Goal: Task Accomplishment & Management: Complete application form

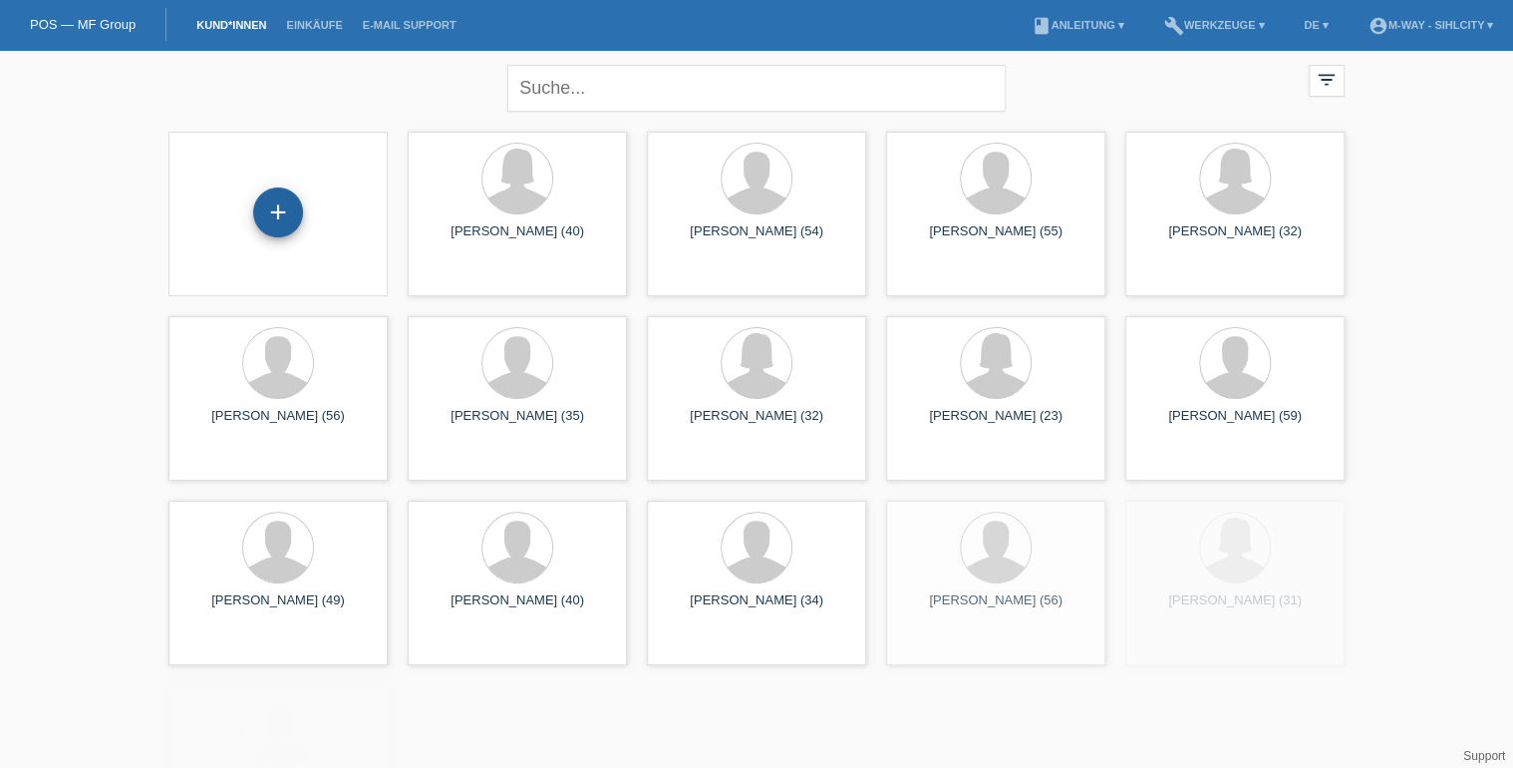
click at [261, 208] on div "+" at bounding box center [278, 212] width 50 height 50
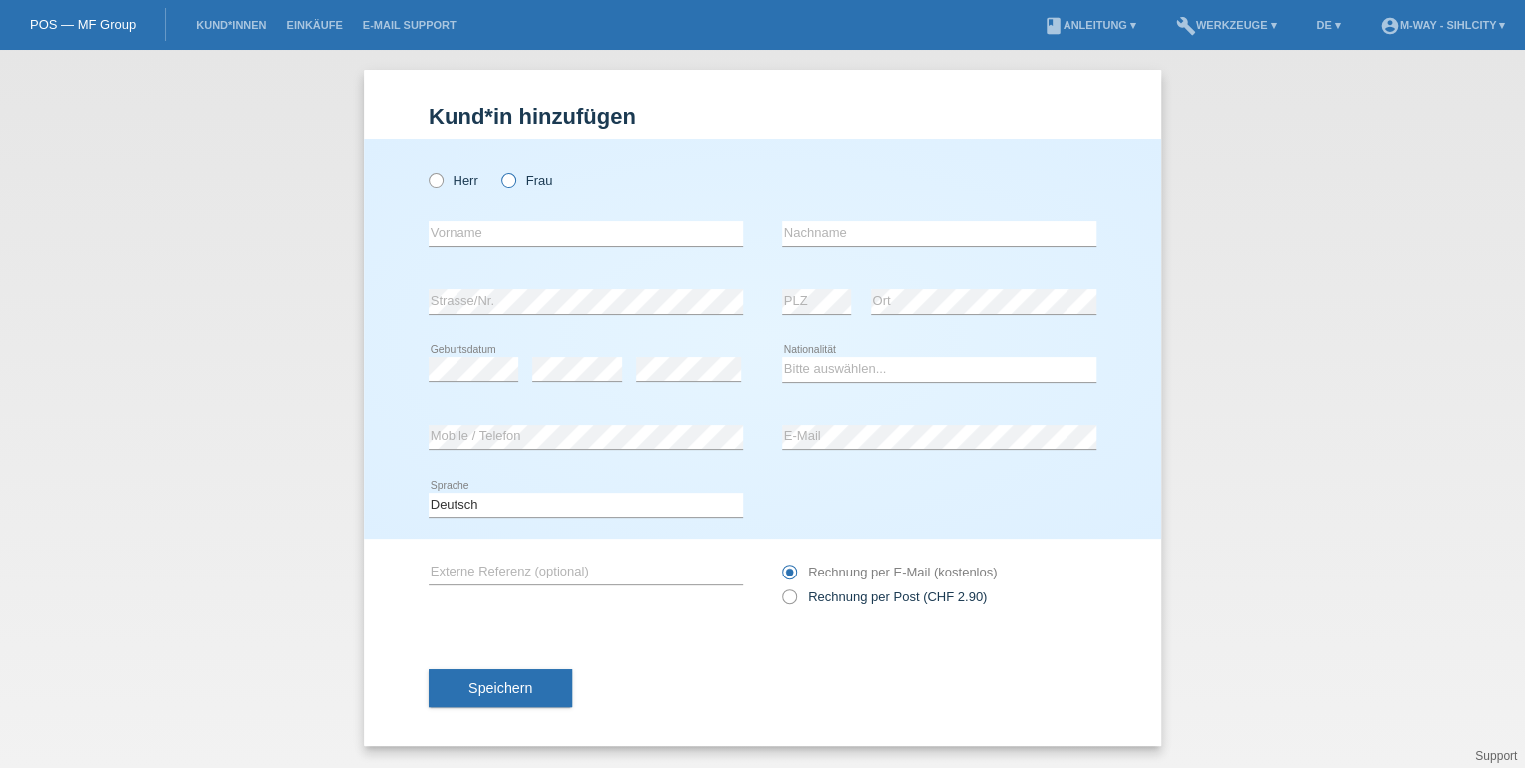
click at [498, 169] on icon at bounding box center [498, 169] width 0 height 0
click at [504, 183] on input "Frau" at bounding box center [507, 178] width 13 height 13
radio input "true"
click at [505, 236] on input "text" at bounding box center [586, 233] width 314 height 25
type input "Claudia"
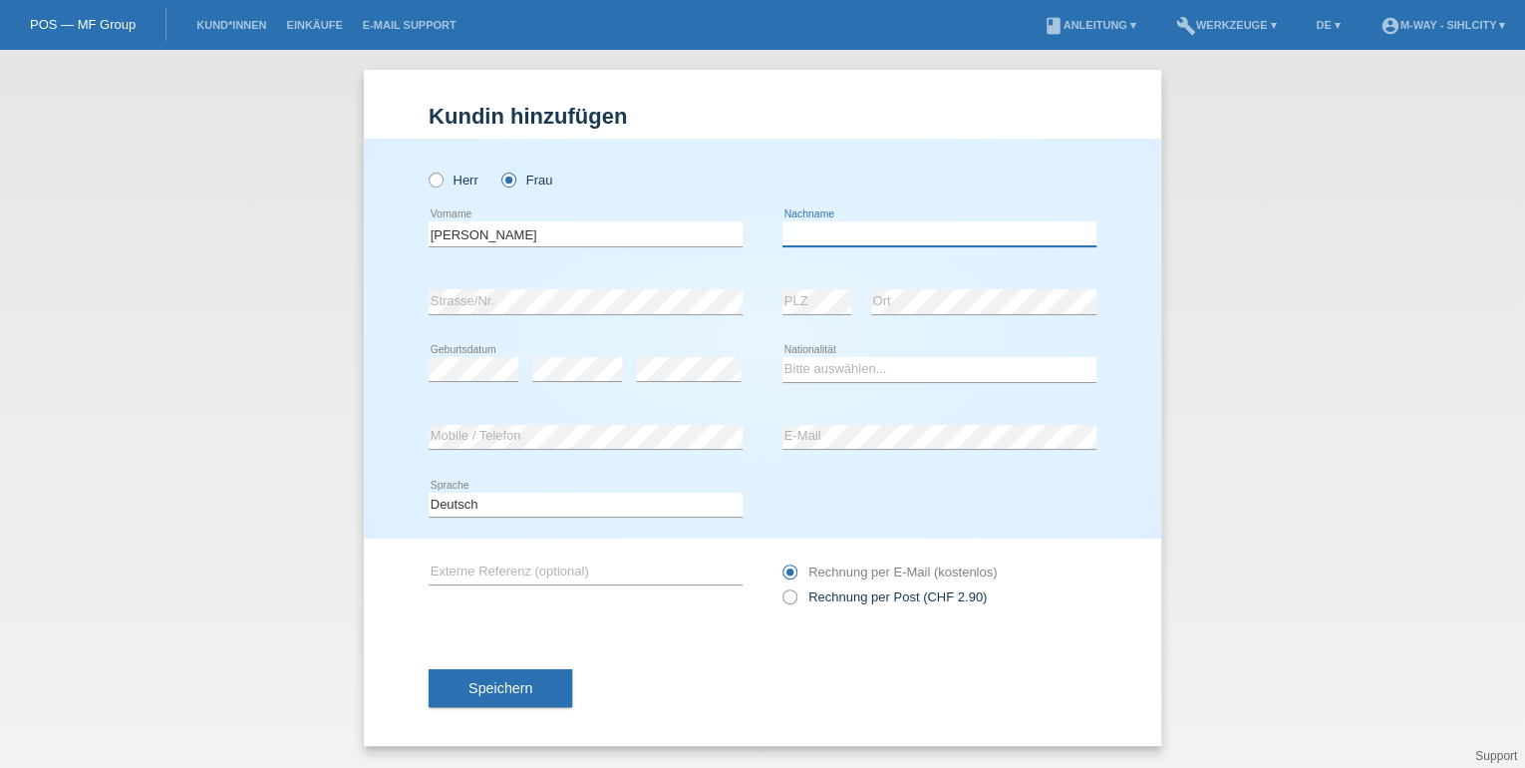
click at [831, 235] on input "text" at bounding box center [940, 233] width 314 height 25
type input "Schneider"
click at [841, 369] on select "Bitte auswählen... Schweiz Deutschland Liechtenstein Österreich ------------ Af…" at bounding box center [940, 369] width 314 height 24
select select "CH"
click at [783, 357] on select "Bitte auswählen... Schweiz Deutschland Liechtenstein Österreich ------------ Af…" at bounding box center [940, 369] width 314 height 24
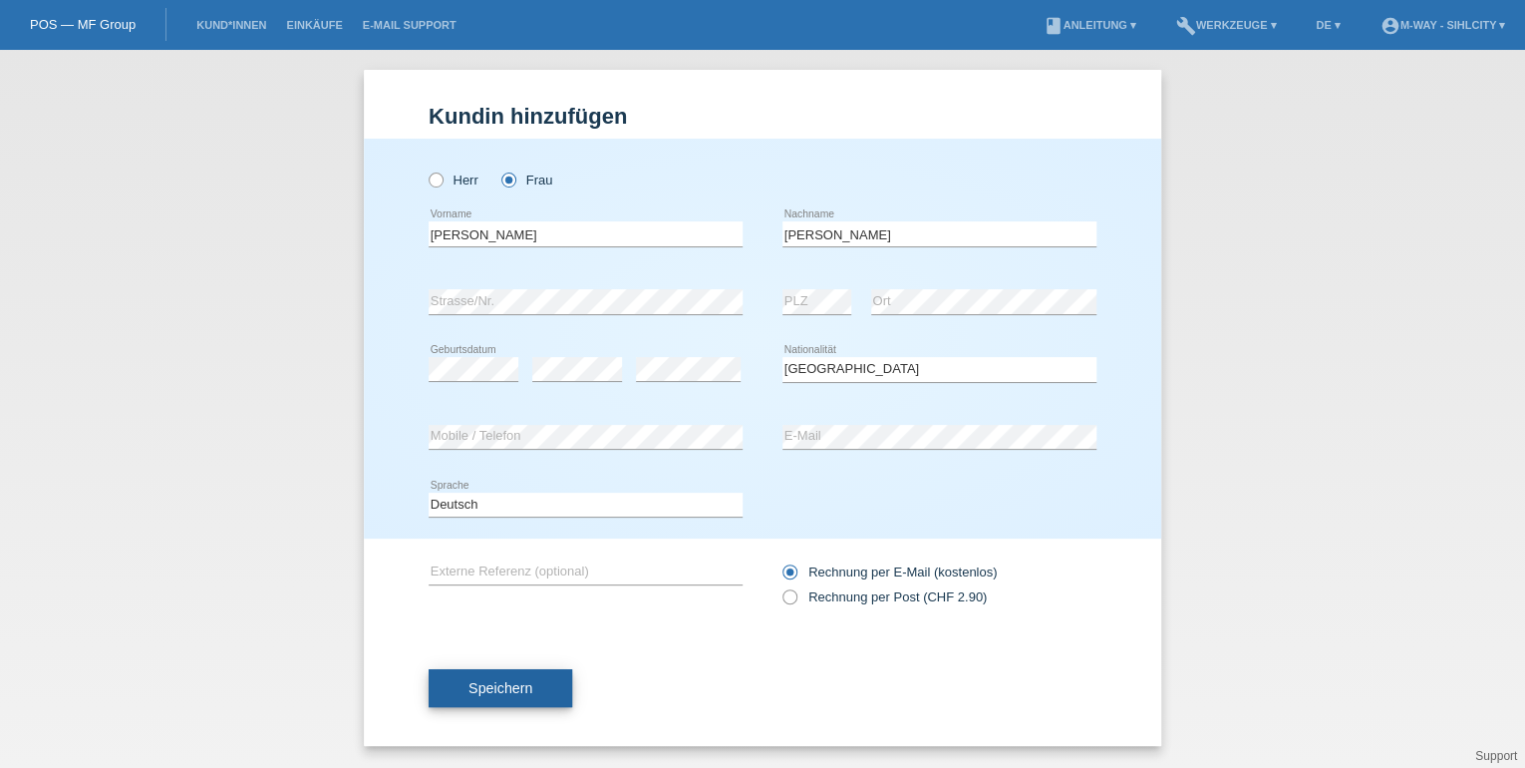
click at [545, 694] on button "Speichern" at bounding box center [501, 688] width 144 height 38
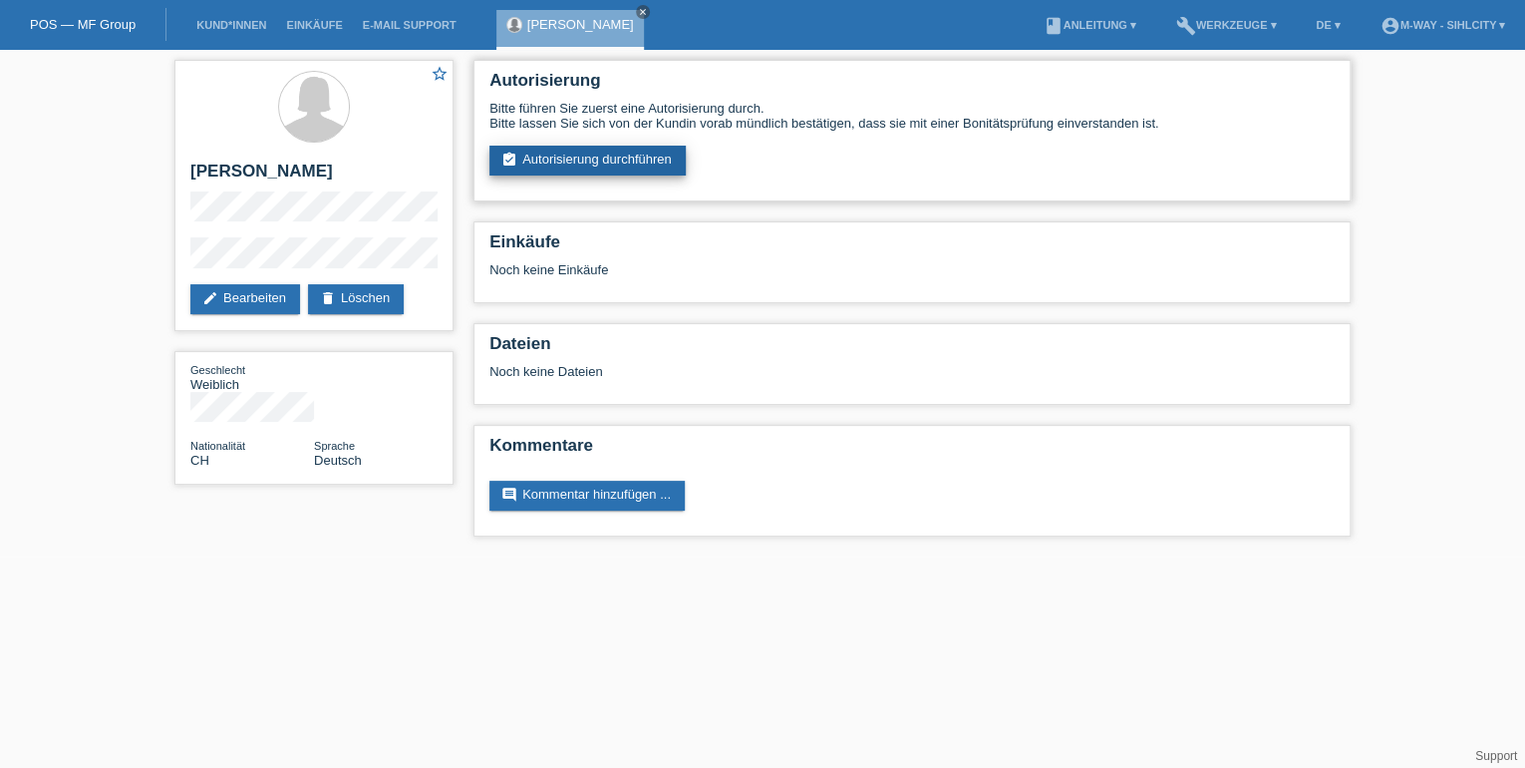
click at [662, 171] on link "assignment_turned_in Autorisierung durchführen" at bounding box center [587, 161] width 196 height 30
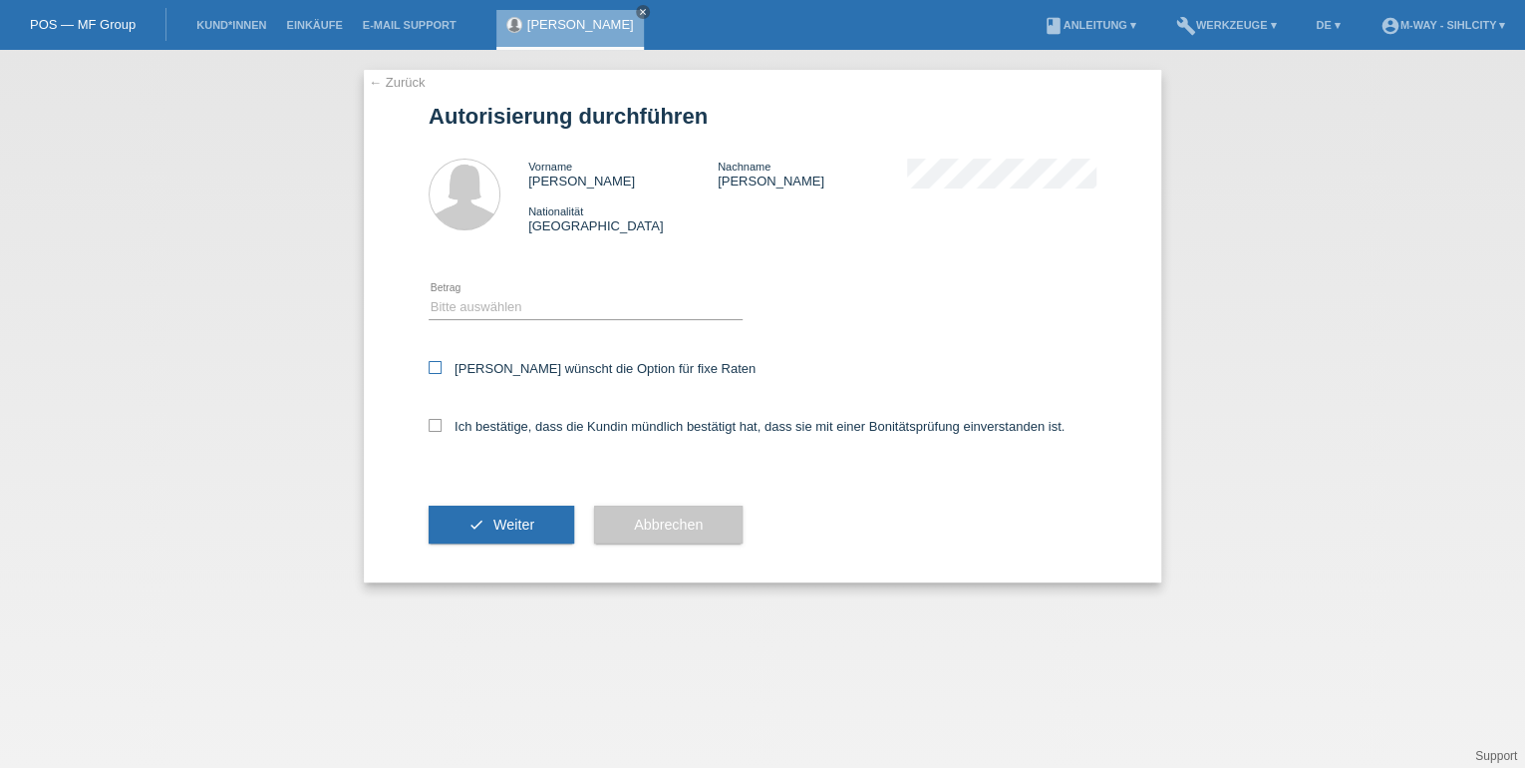
click at [429, 369] on icon at bounding box center [435, 367] width 13 height 13
click at [429, 369] on input "Kundin wünscht die Option für fixe Raten" at bounding box center [435, 367] width 13 height 13
checkbox input "true"
click at [482, 308] on select "Bitte auswählen CHF 1.00 - CHF 499.00 CHF 500.00 - CHF 1'999.00 CHF 2'000.00 - …" at bounding box center [586, 307] width 314 height 24
select select "3"
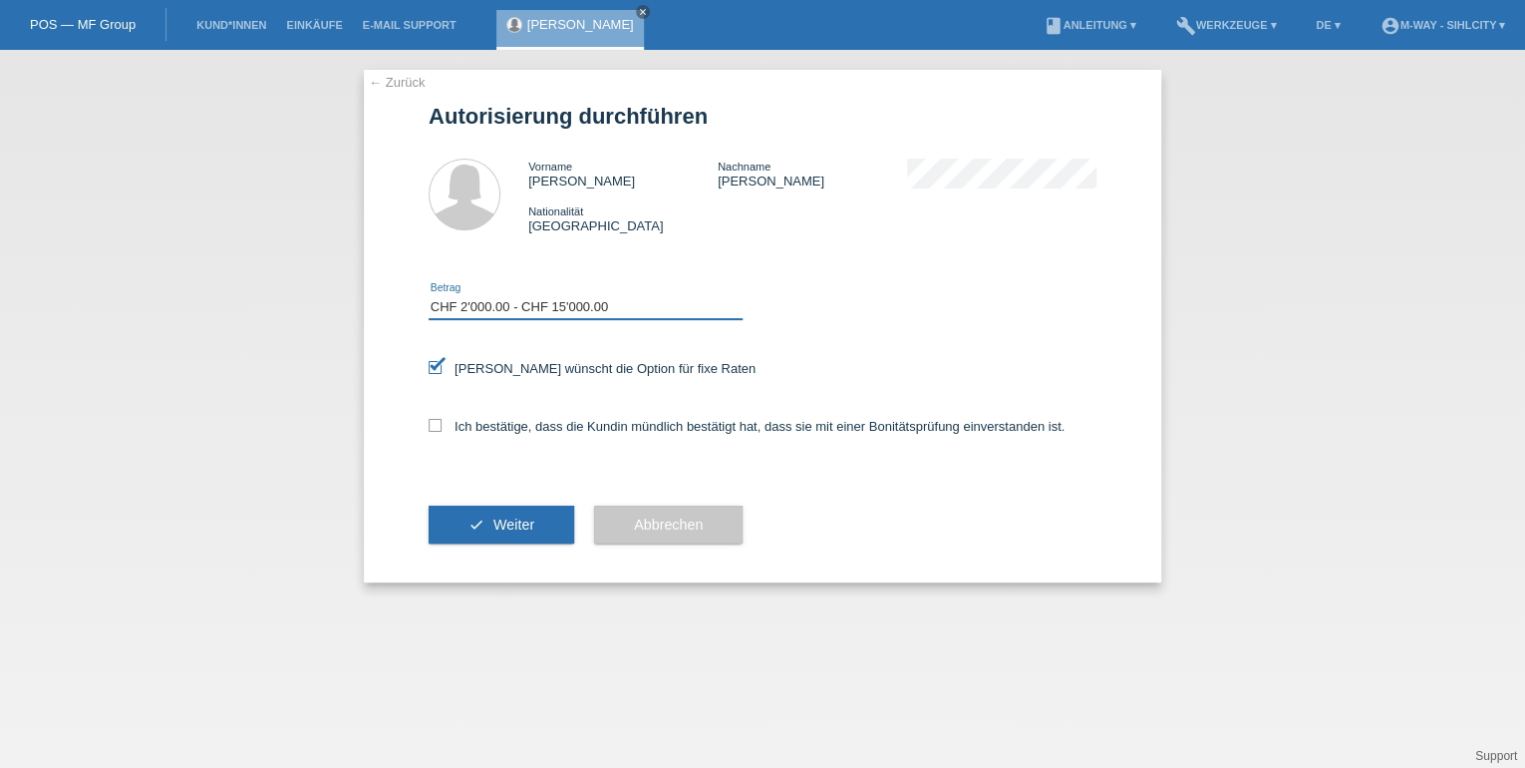
click at [429, 295] on select "Bitte auswählen CHF 1.00 - CHF 499.00 CHF 500.00 - CHF 1'999.00 CHF 2'000.00 - …" at bounding box center [586, 307] width 314 height 24
click at [566, 301] on select "Bitte auswählen CHF 1.00 - CHF 499.00 CHF 500.00 - CHF 1'999.00 CHF 2'000.00 - …" at bounding box center [586, 307] width 314 height 24
click at [821, 325] on div "Bitte auswählen CHF 1.00 - CHF 499.00 CHF 500.00 - CHF 1'999.00 CHF 2'000.00 - …" at bounding box center [763, 307] width 668 height 68
click at [438, 430] on icon at bounding box center [435, 425] width 13 height 13
click at [438, 430] on input "Ich bestätige, dass die Kundin mündlich bestätigt hat, dass sie mit einer Bonit…" at bounding box center [435, 425] width 13 height 13
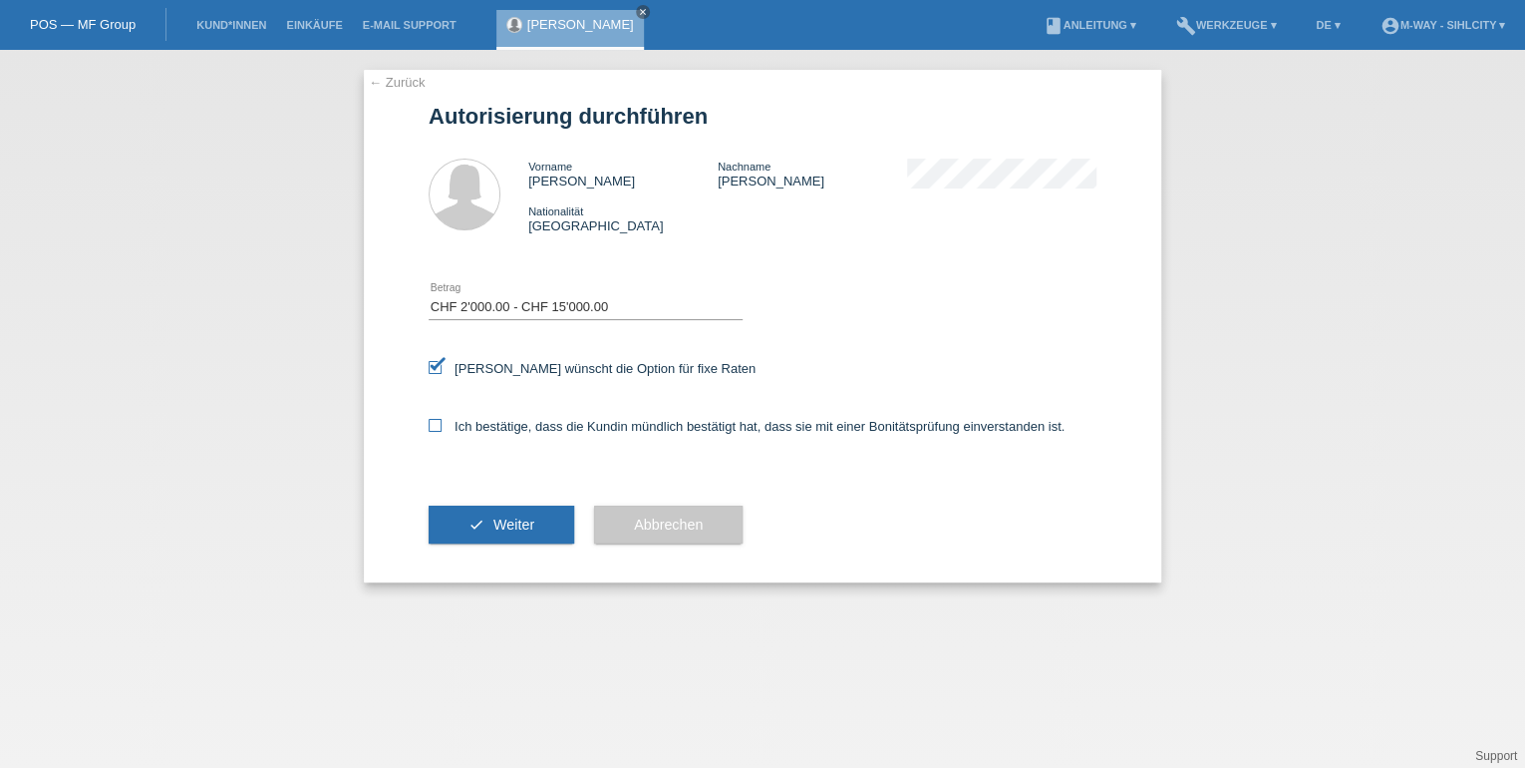
checkbox input "true"
click at [500, 517] on span "Weiter" at bounding box center [513, 524] width 41 height 16
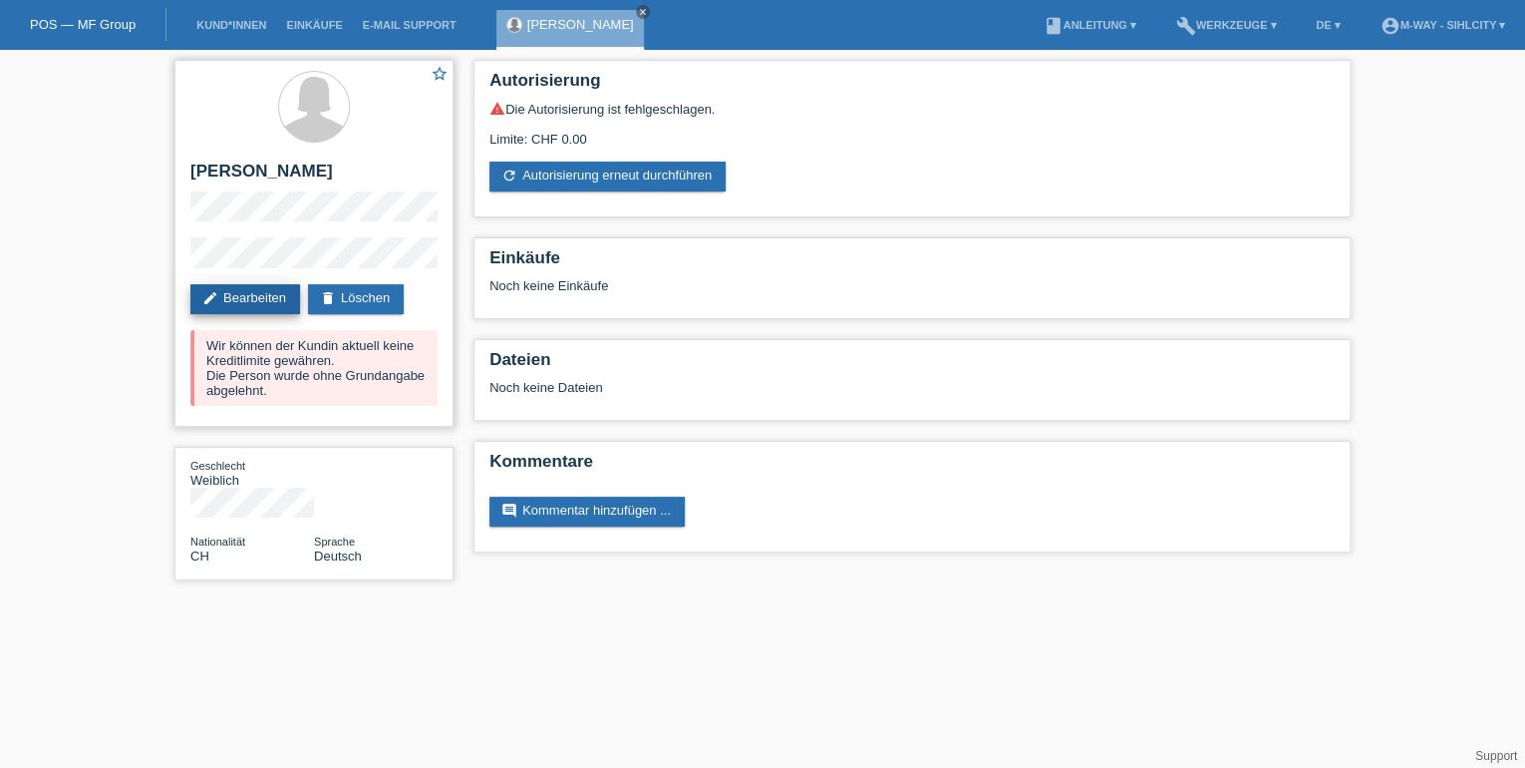
click at [235, 287] on link "edit Bearbeiten" at bounding box center [245, 299] width 110 height 30
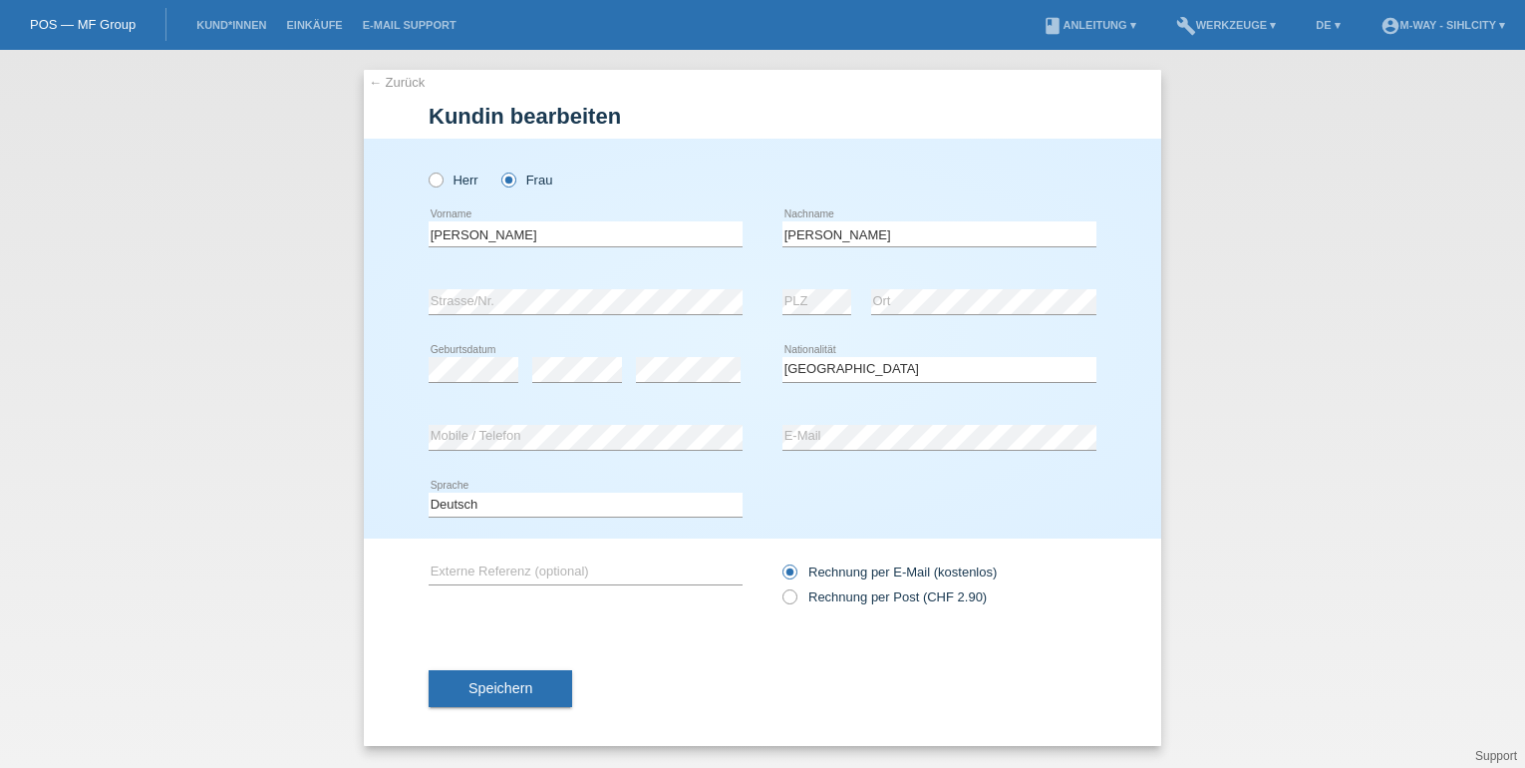
select select "CH"
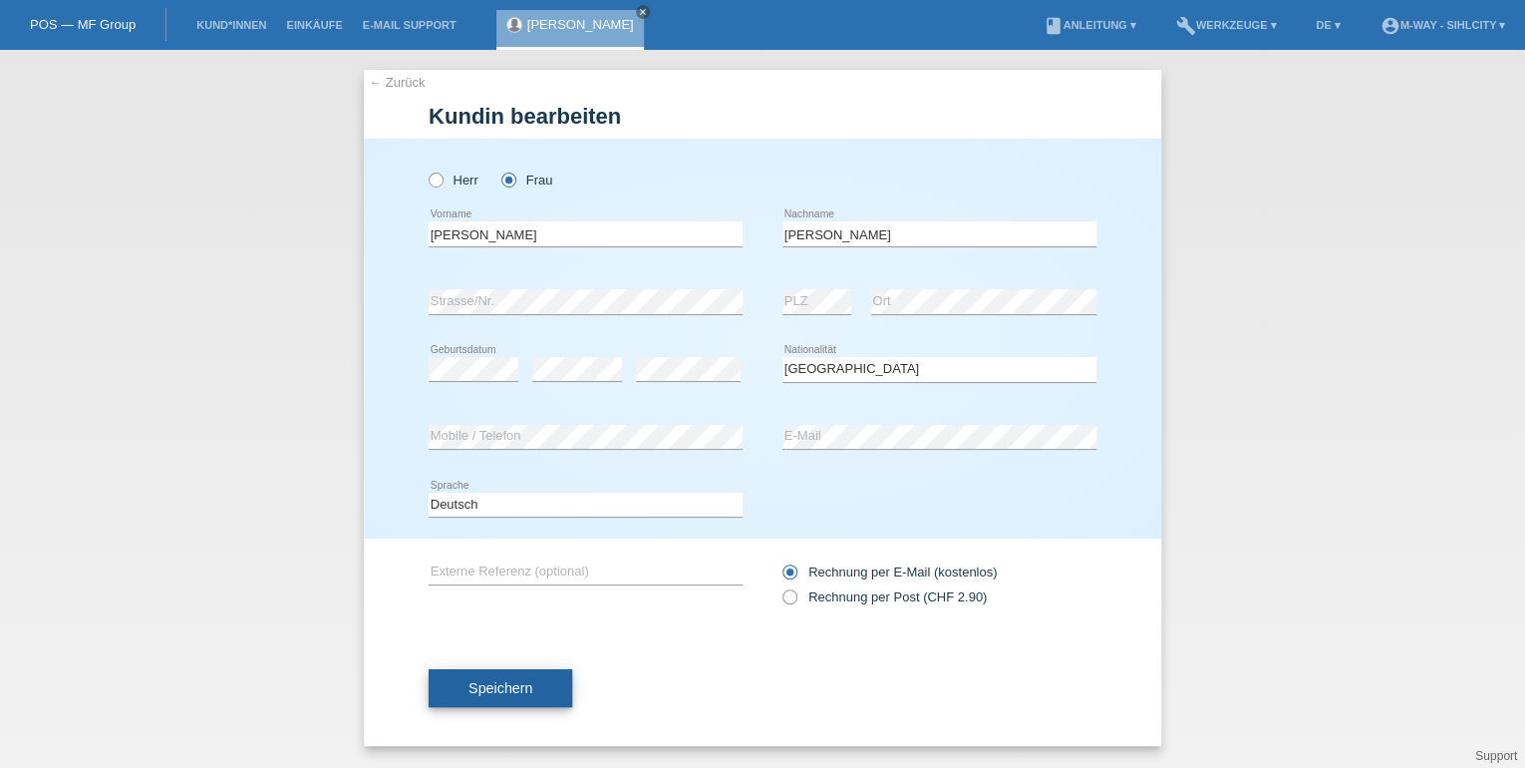
click at [501, 692] on span "Speichern" at bounding box center [501, 688] width 64 height 16
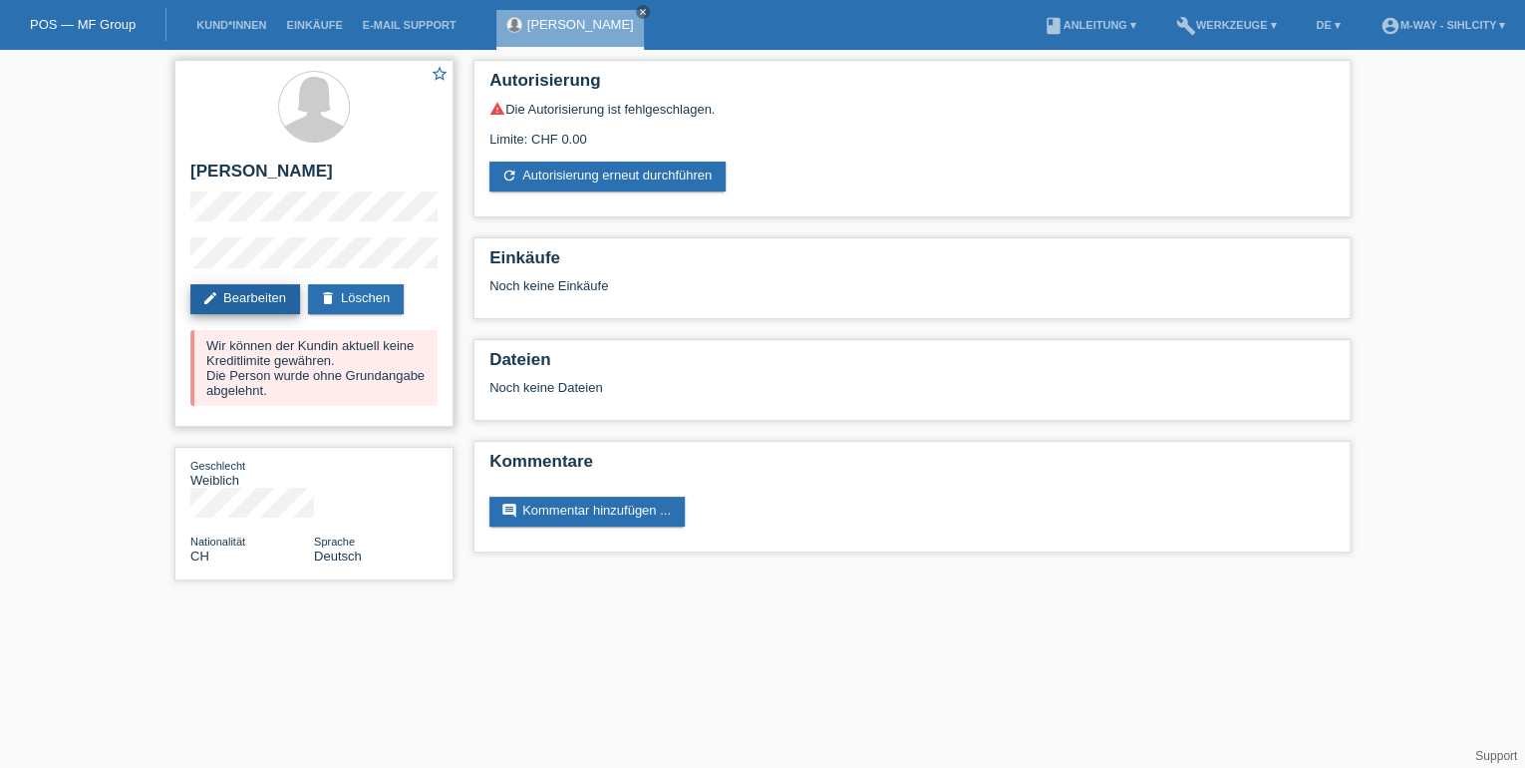
click at [223, 302] on link "edit Bearbeiten" at bounding box center [245, 299] width 110 height 30
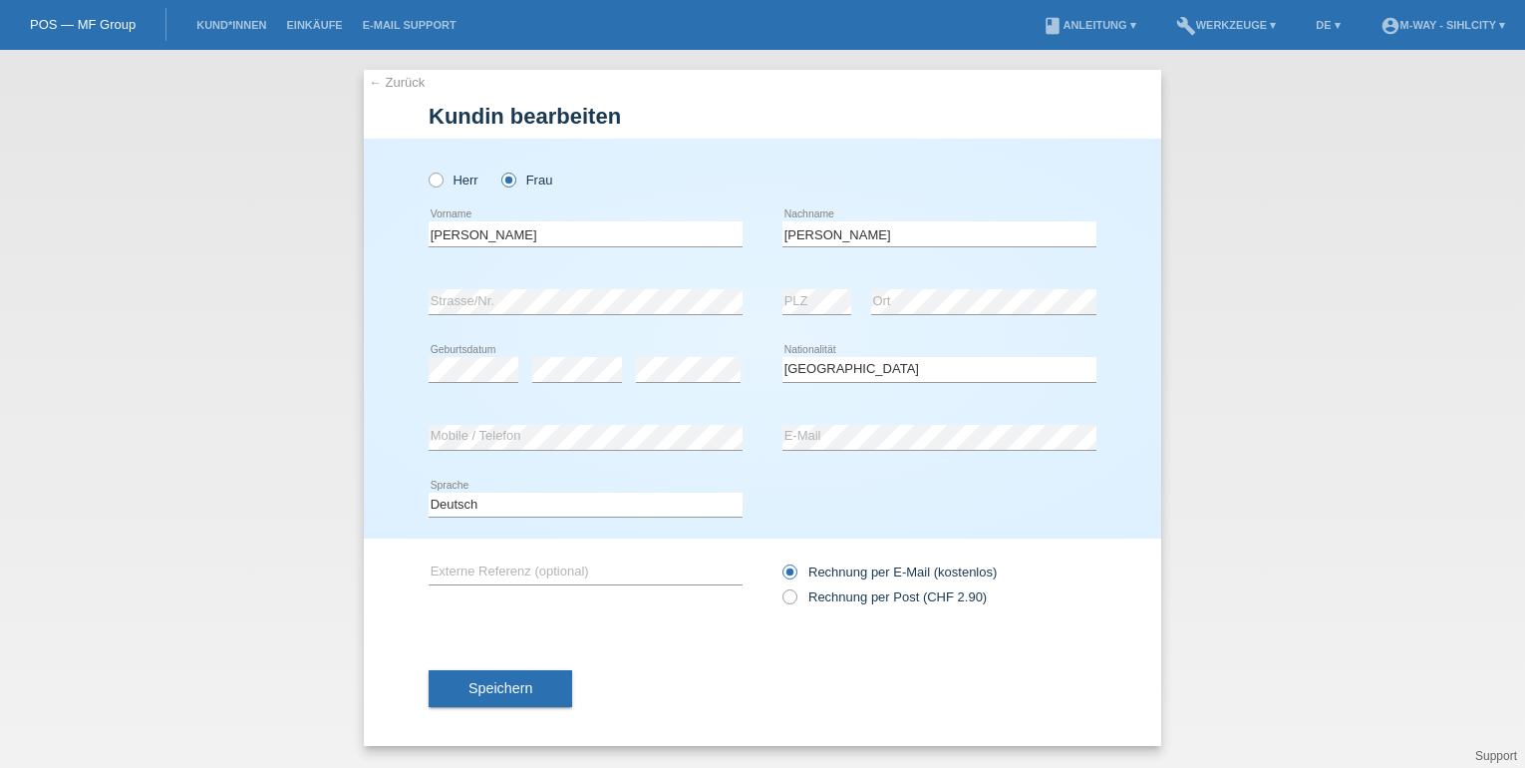
select select "CH"
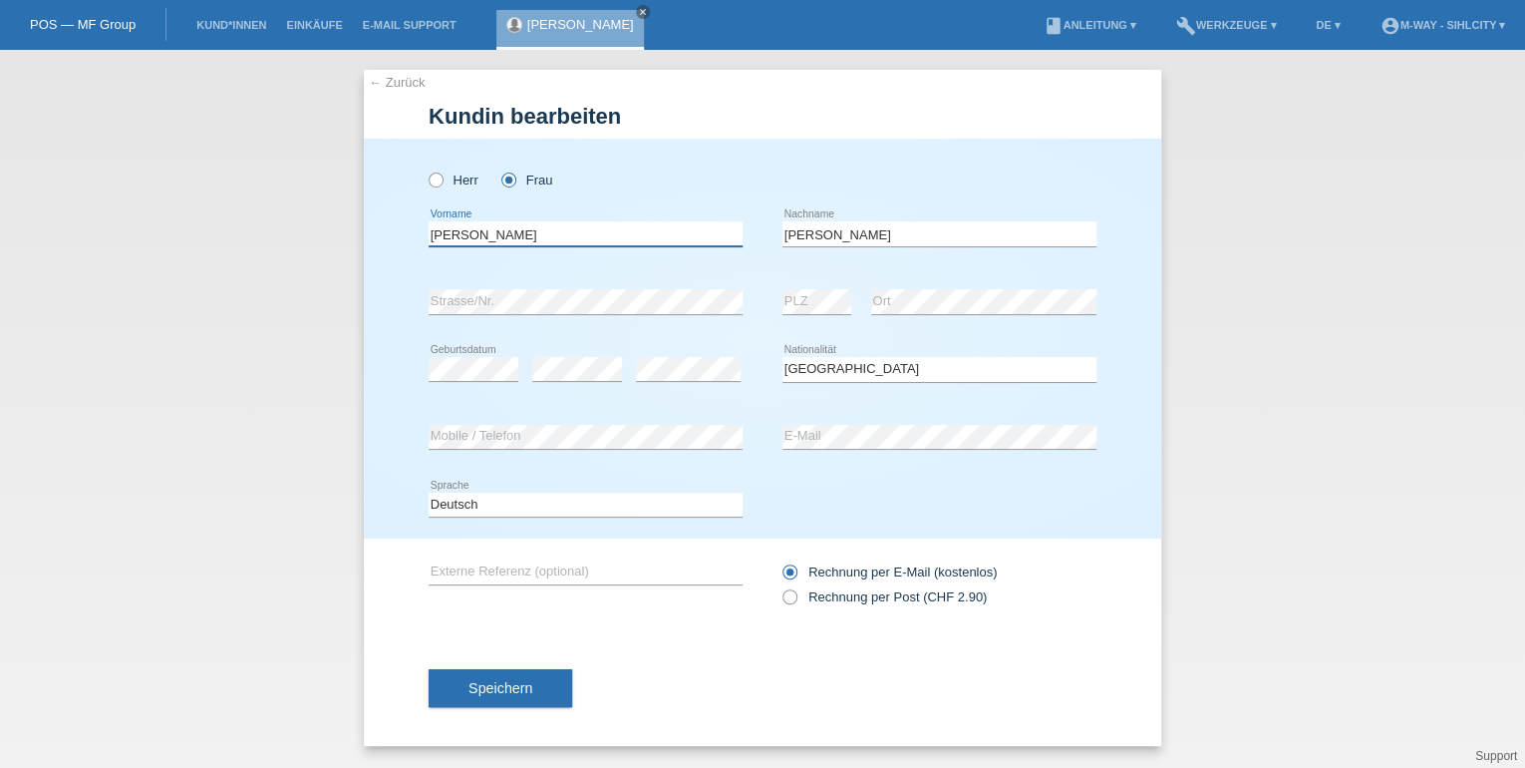
click at [480, 236] on input "[PERSON_NAME]" at bounding box center [586, 233] width 314 height 25
click at [480, 236] on input "Claudia <Gabriele maria" at bounding box center [586, 233] width 314 height 25
click at [541, 238] on input "Claudia Gabriele maria" at bounding box center [586, 233] width 314 height 25
type input "Claudia Gabriele Maria"
click at [892, 197] on div "Herr Frau" at bounding box center [763, 170] width 668 height 62
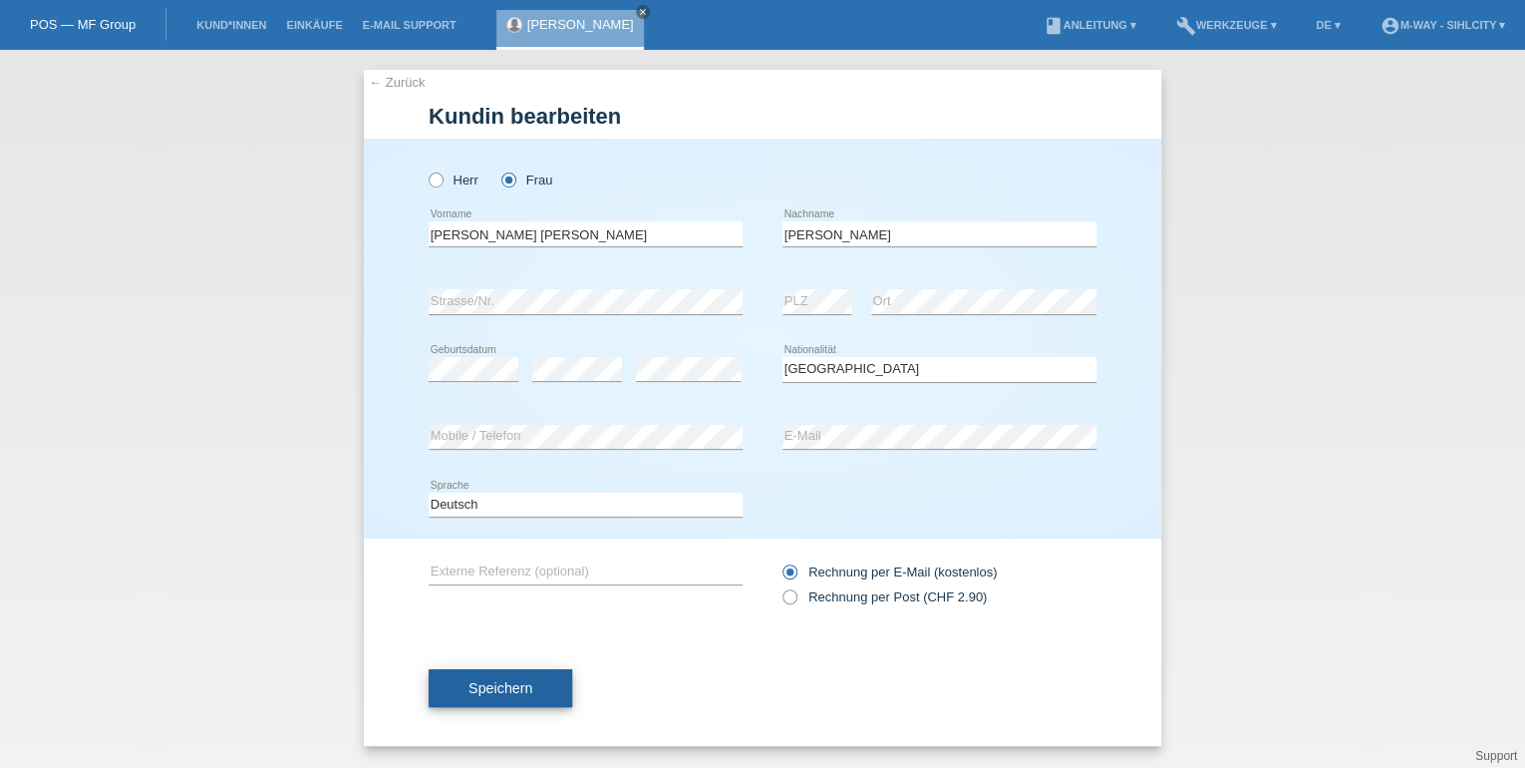
click at [534, 682] on button "Speichern" at bounding box center [501, 688] width 144 height 38
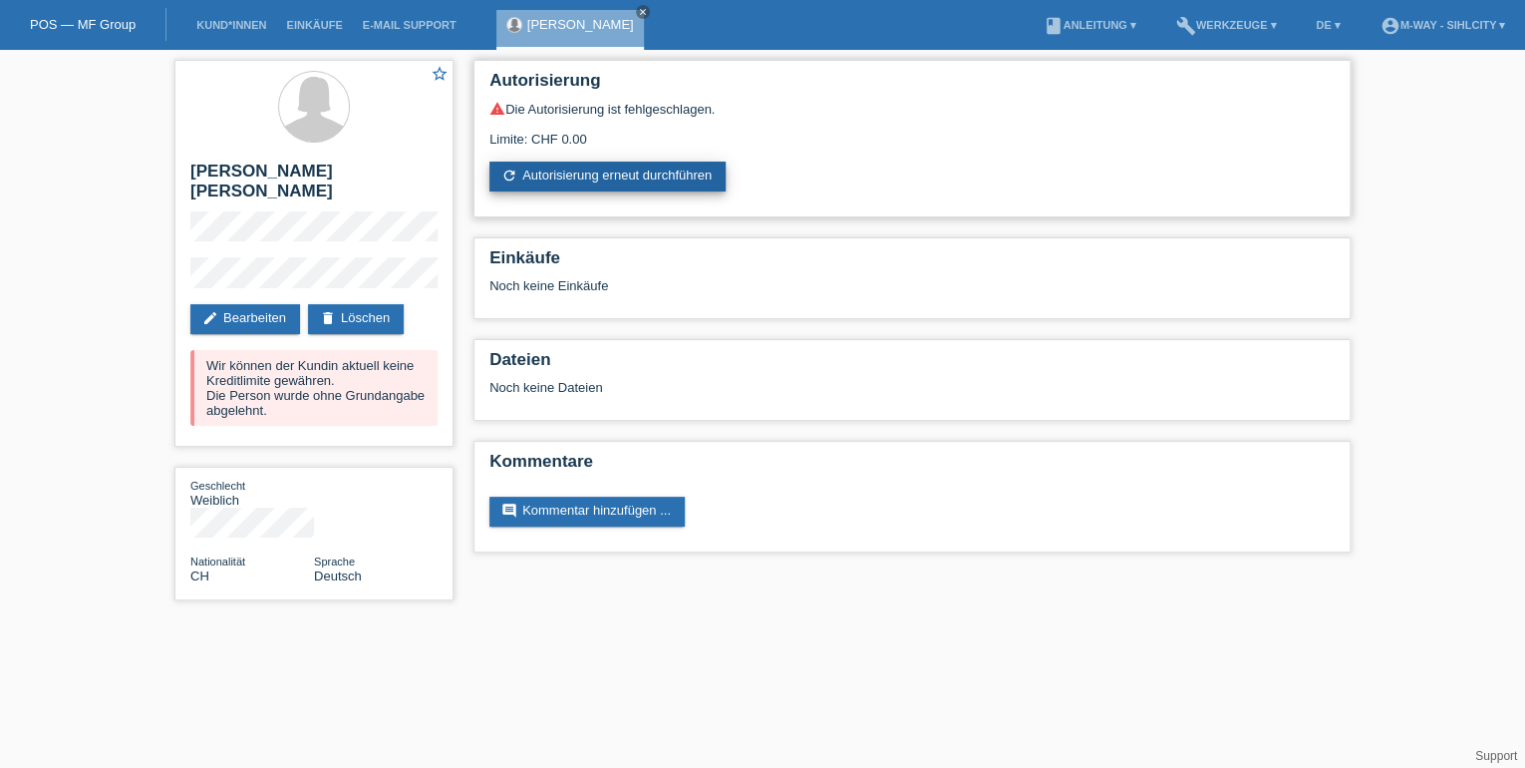
click at [594, 183] on link "refresh Autorisierung erneut durchführen" at bounding box center [607, 176] width 236 height 30
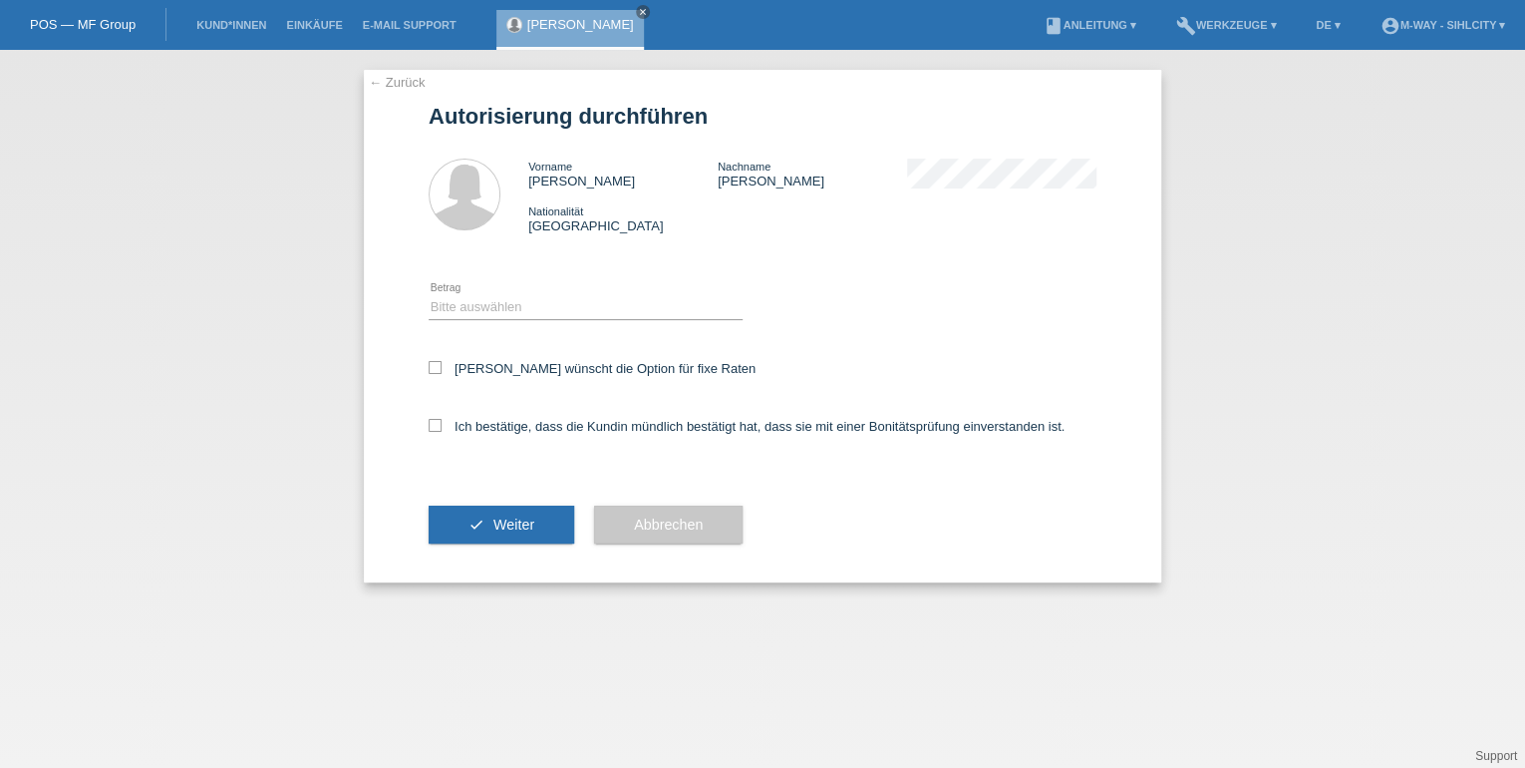
click at [463, 284] on div "Bitte auswählen CHF 1.00 - CHF 499.00 CHF 500.00 - CHF 1'999.00 CHF 2'000.00 - …" at bounding box center [586, 307] width 314 height 68
click at [487, 309] on select "Bitte auswählen CHF 1.00 - CHF 499.00 CHF 500.00 - CHF 1'999.00 CHF 2'000.00 - …" at bounding box center [586, 307] width 314 height 24
select select "3"
click at [429, 295] on select "Bitte auswählen CHF 1.00 - CHF 499.00 CHF 500.00 - CHF 1'999.00 CHF 2'000.00 - …" at bounding box center [586, 307] width 314 height 24
click at [432, 367] on icon at bounding box center [435, 367] width 13 height 13
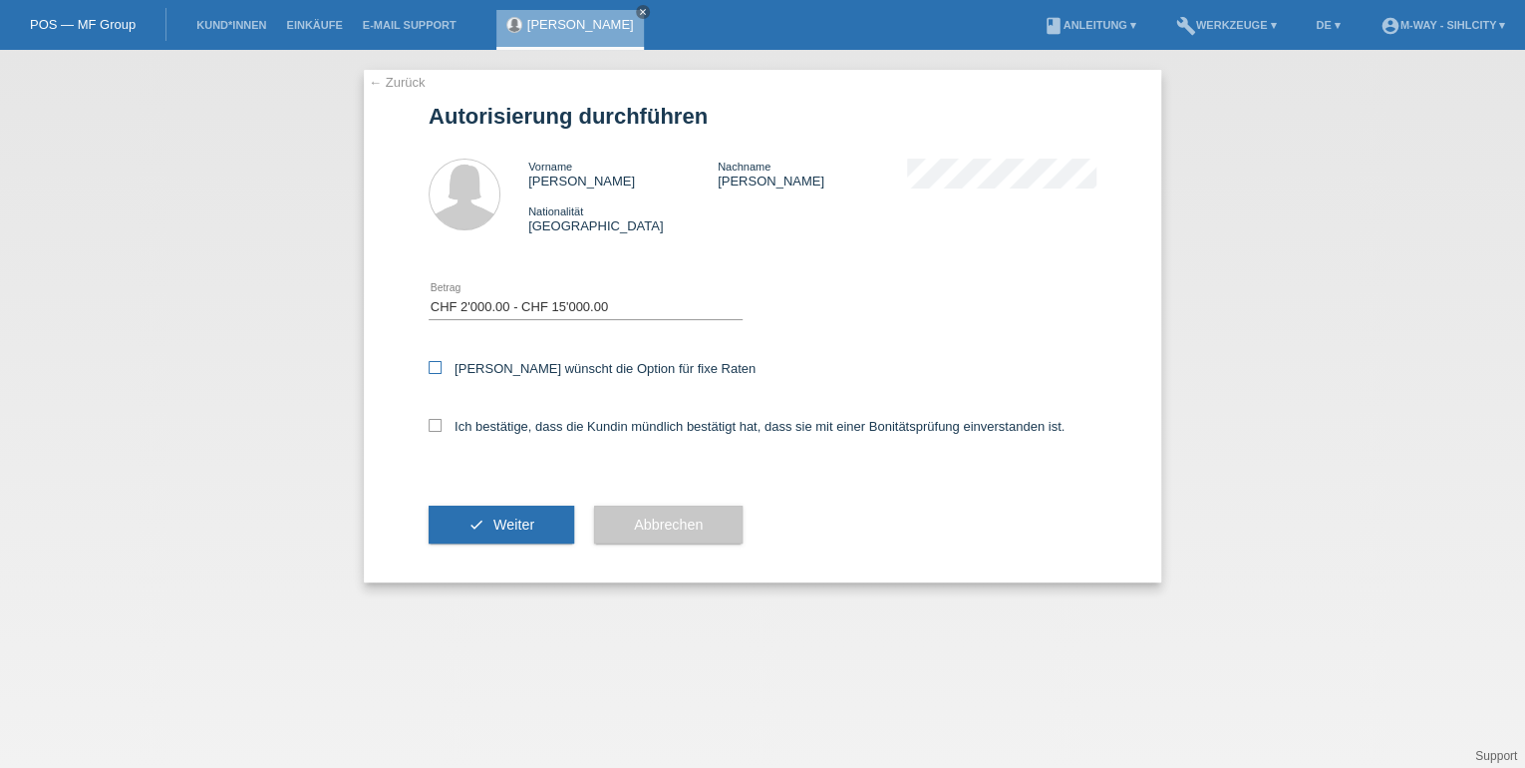
click at [432, 367] on input "Kundin wünscht die Option für fixe Raten" at bounding box center [435, 367] width 13 height 13
checkbox input "true"
click at [429, 424] on icon at bounding box center [435, 425] width 13 height 13
click at [429, 424] on input "Ich bestätige, dass die Kundin mündlich bestätigt hat, dass sie mit einer Bonit…" at bounding box center [435, 425] width 13 height 13
checkbox input "true"
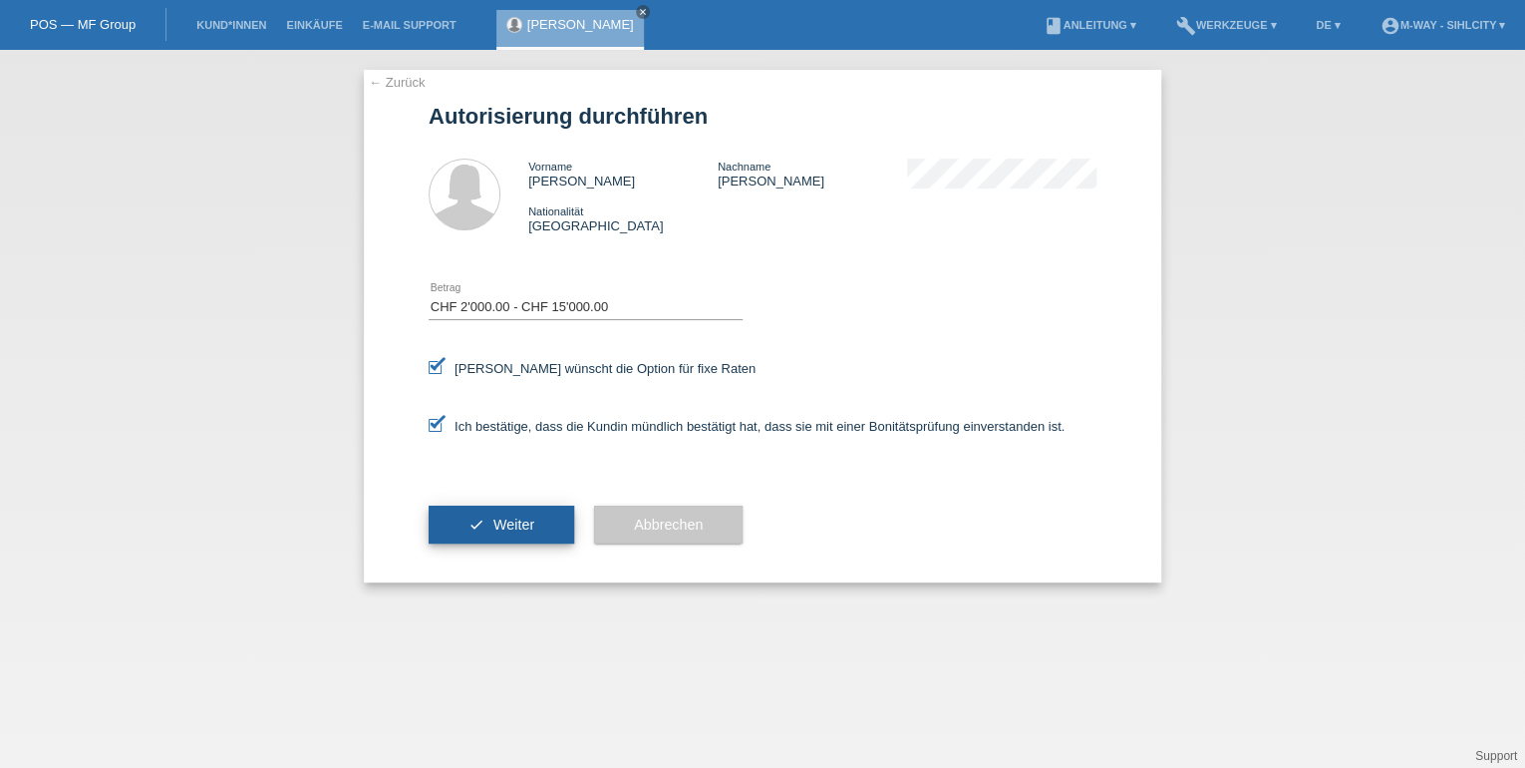
click at [483, 514] on button "check Weiter" at bounding box center [502, 524] width 146 height 38
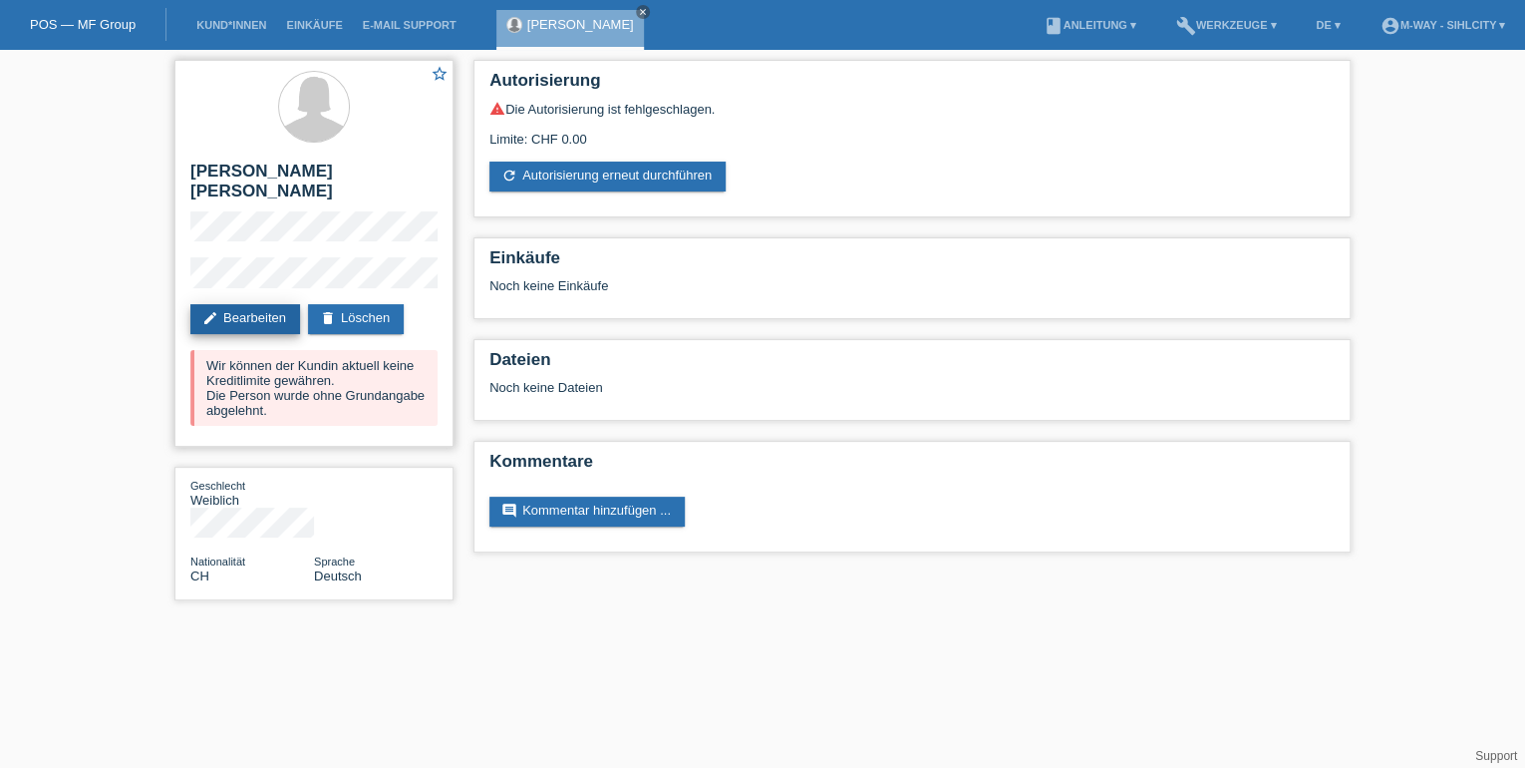
click at [255, 315] on link "edit Bearbeiten" at bounding box center [245, 319] width 110 height 30
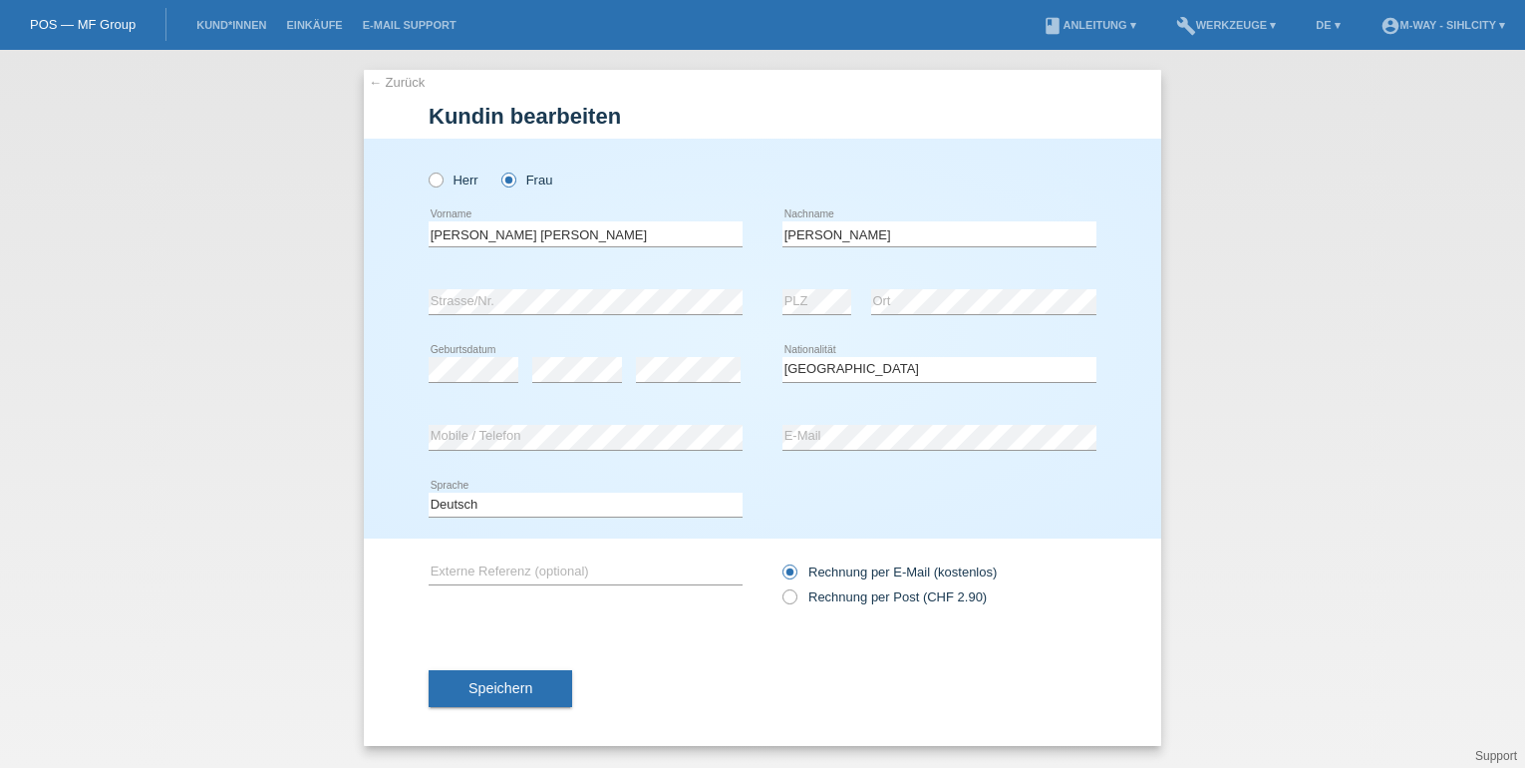
select select "CH"
drag, startPoint x: 523, startPoint y: 663, endPoint x: 491, endPoint y: 712, distance: 58.3
drag, startPoint x: 491, startPoint y: 712, endPoint x: 473, endPoint y: 651, distance: 63.7
click at [473, 651] on div "Speichern" at bounding box center [763, 688] width 668 height 116
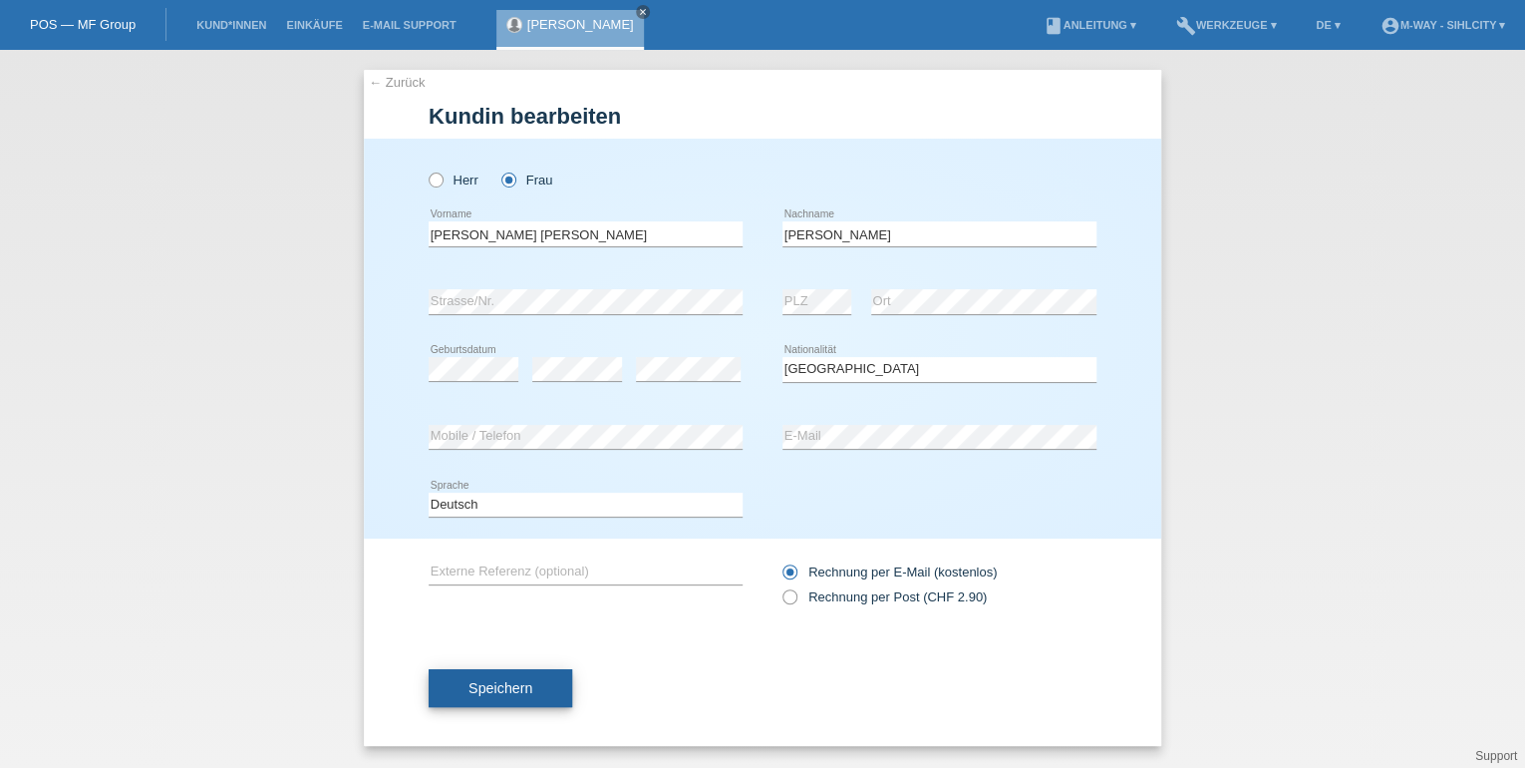
click at [487, 678] on button "Speichern" at bounding box center [501, 688] width 144 height 38
